Goal: Navigation & Orientation: Find specific page/section

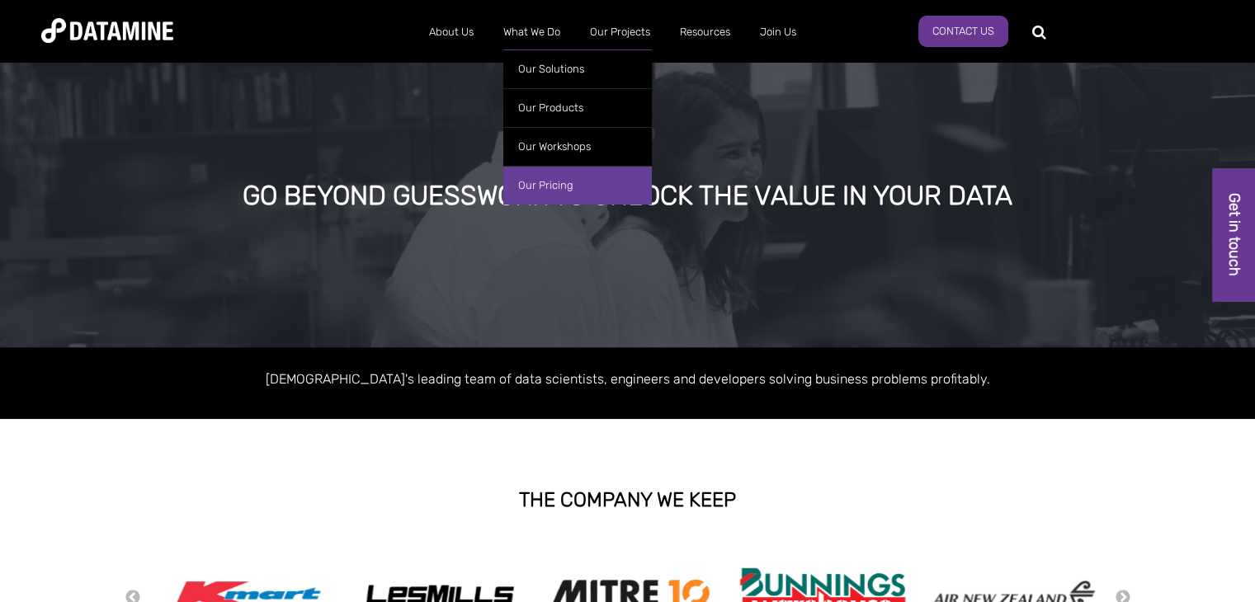
click at [564, 182] on link "Our Pricing" at bounding box center [577, 185] width 148 height 39
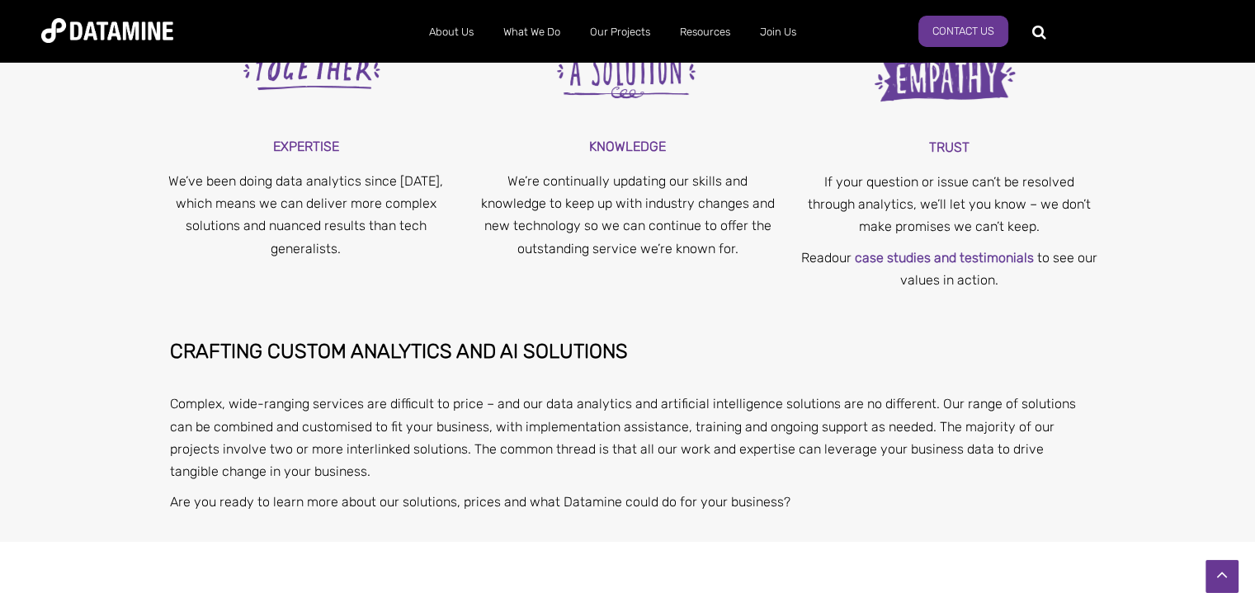
scroll to position [6223, 0]
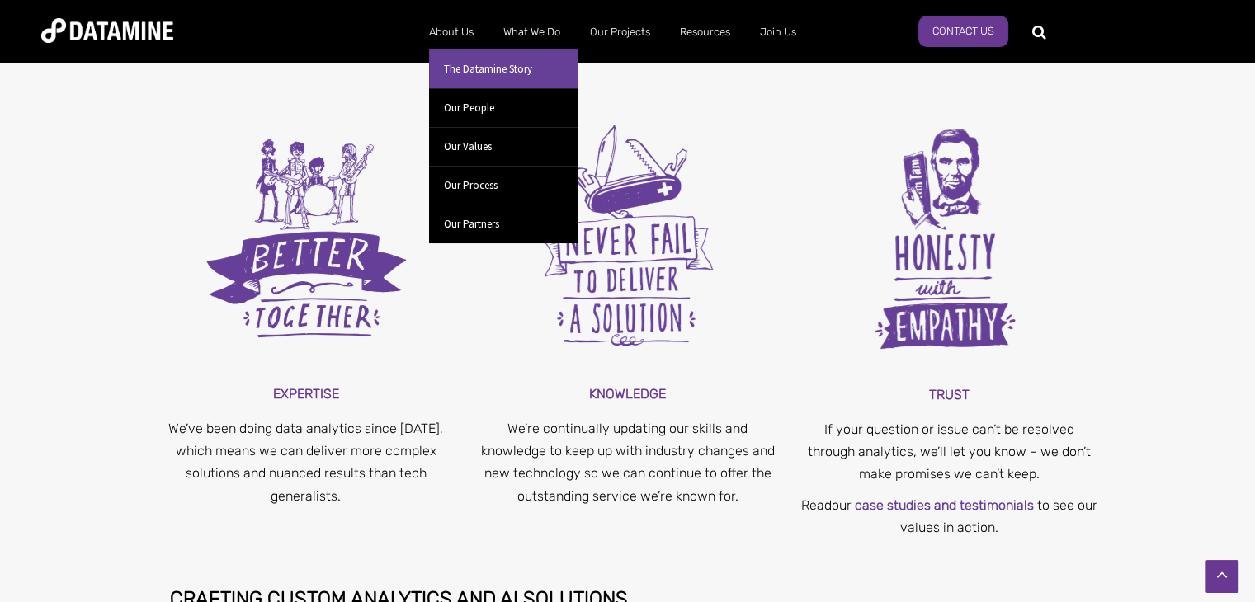
click at [455, 64] on link "The Datamine Story" at bounding box center [503, 68] width 148 height 39
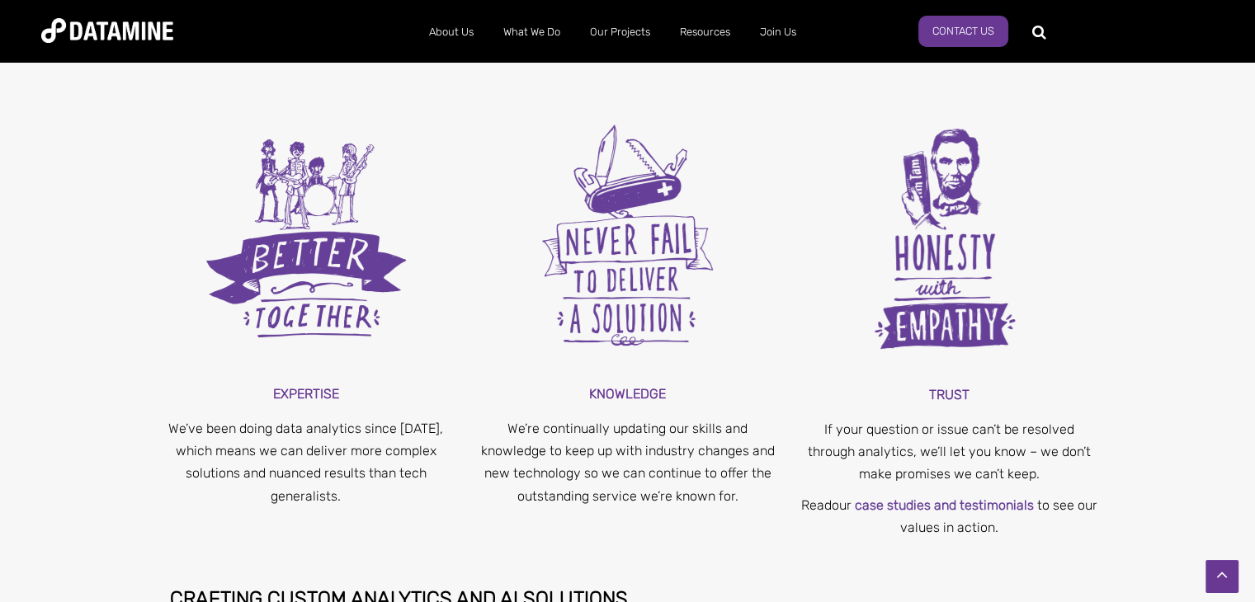
scroll to position [6140, 0]
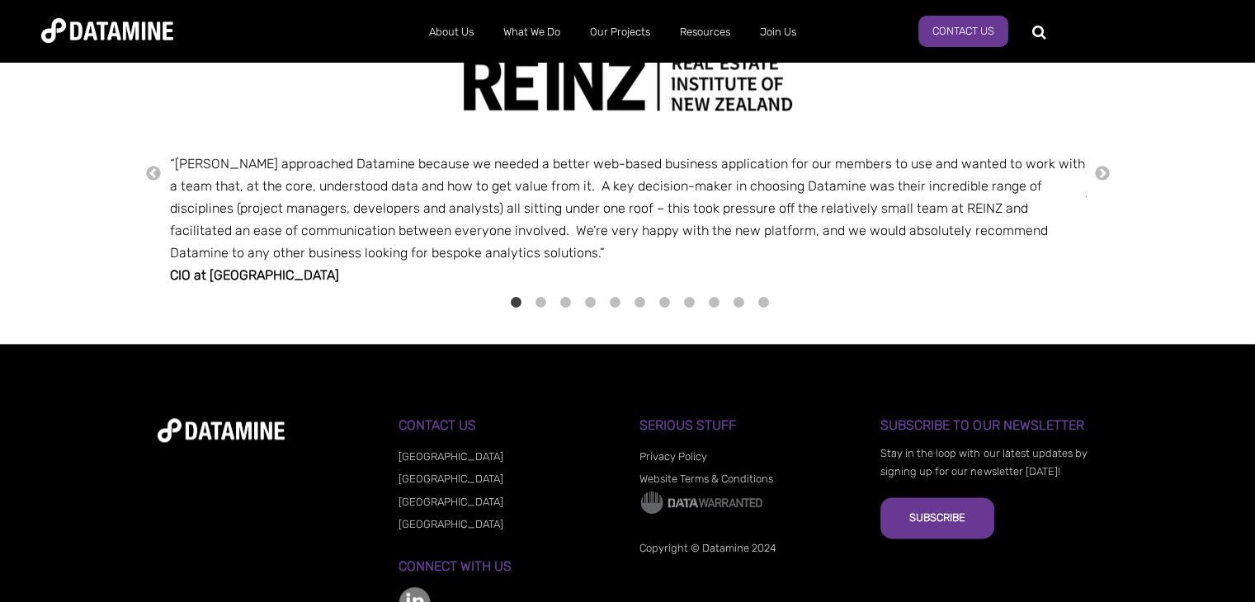
scroll to position [2062, 0]
